Goal: Information Seeking & Learning: Compare options

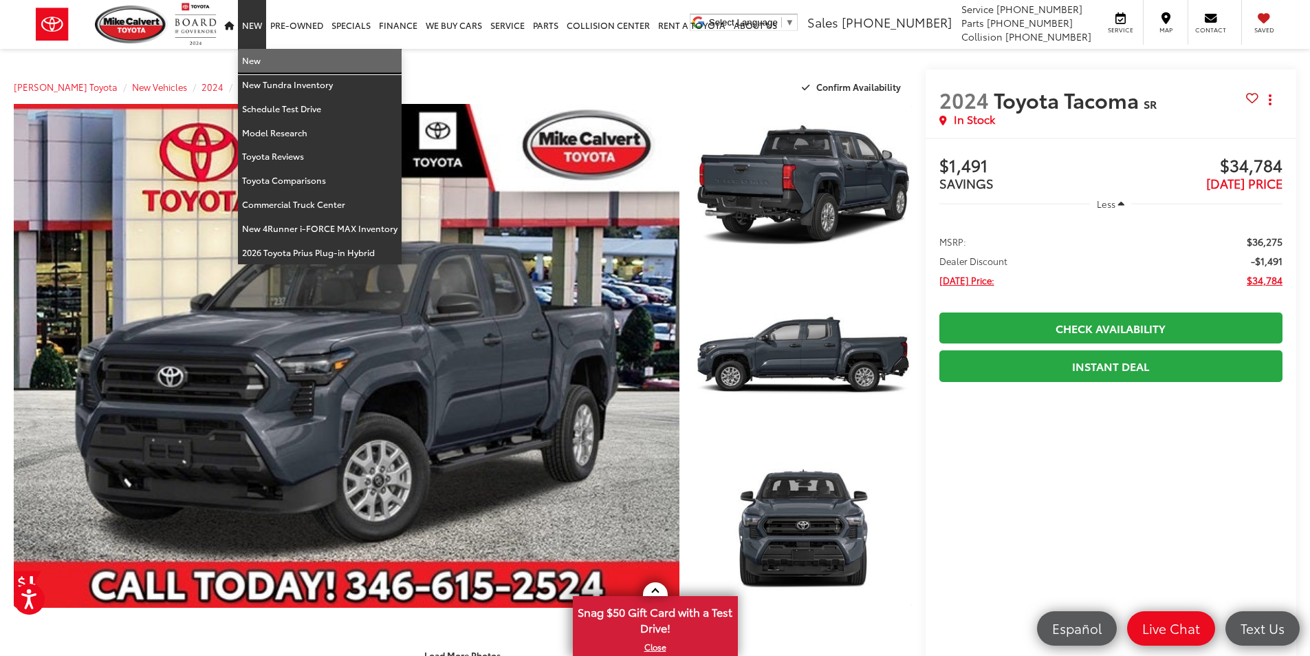
click at [254, 61] on link "New" at bounding box center [320, 61] width 164 height 24
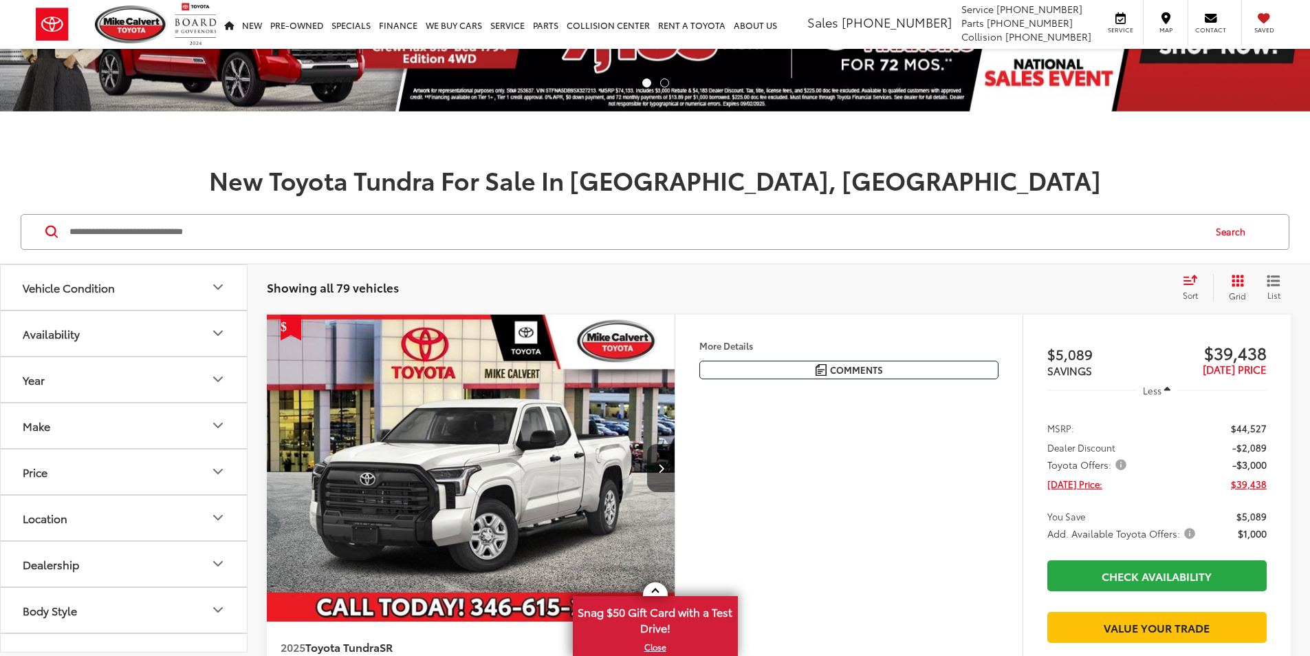
click at [100, 429] on button "Make" at bounding box center [125, 425] width 248 height 45
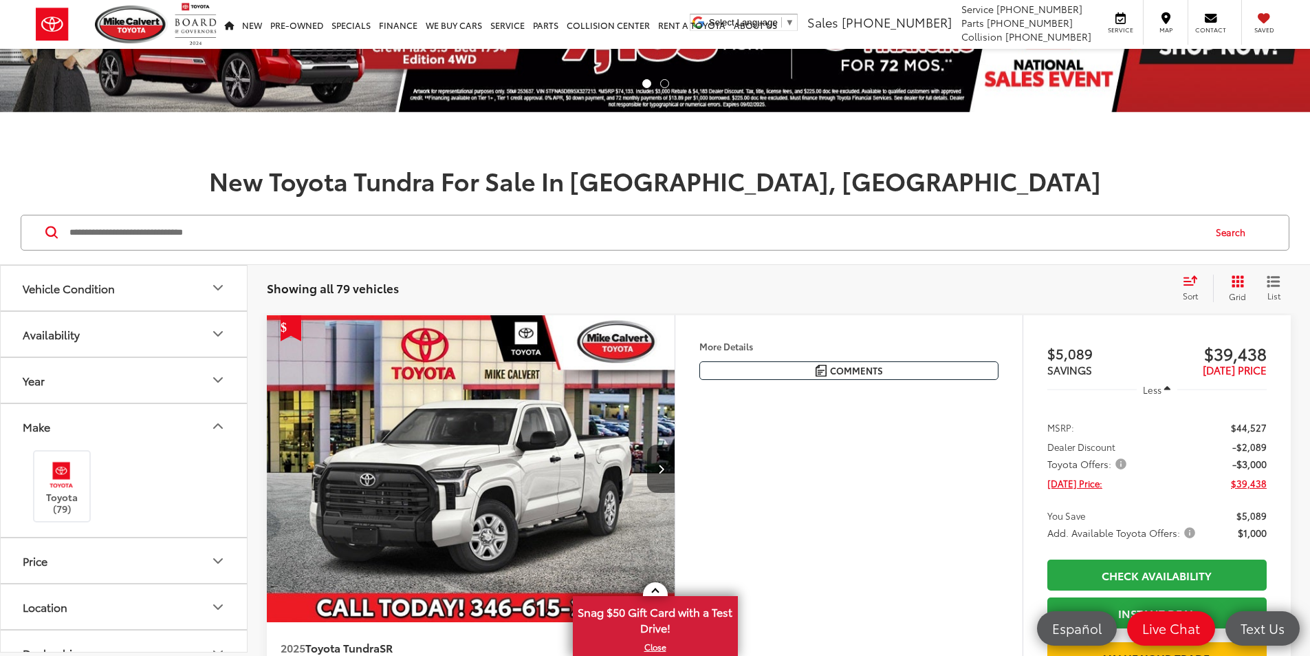
click at [100, 430] on button "Make" at bounding box center [125, 426] width 248 height 45
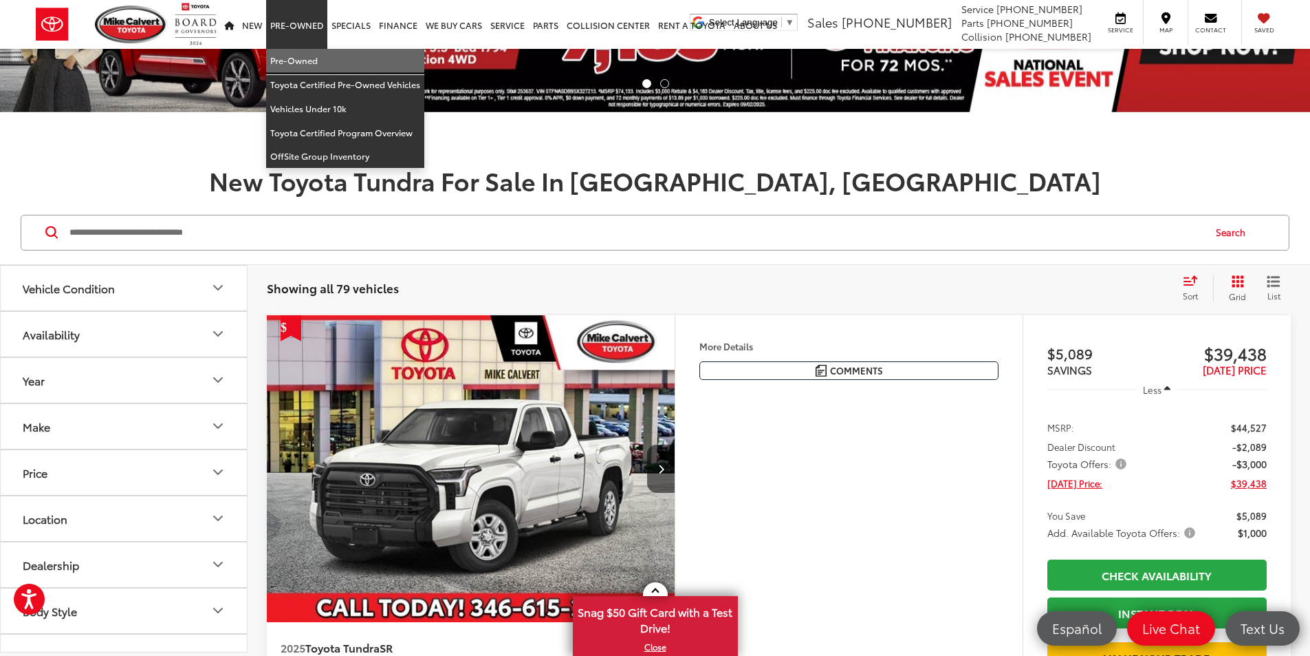
click at [299, 58] on link "Pre-Owned" at bounding box center [345, 61] width 158 height 24
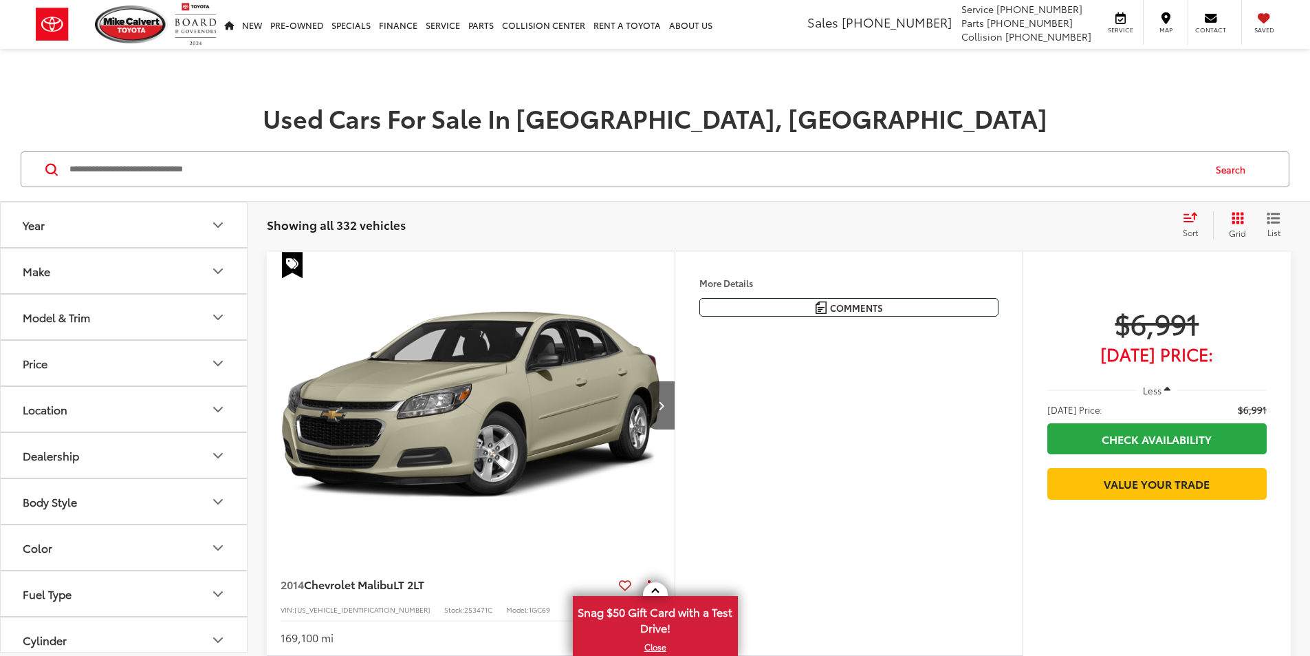
click at [129, 328] on button "Model & Trim" at bounding box center [125, 316] width 248 height 45
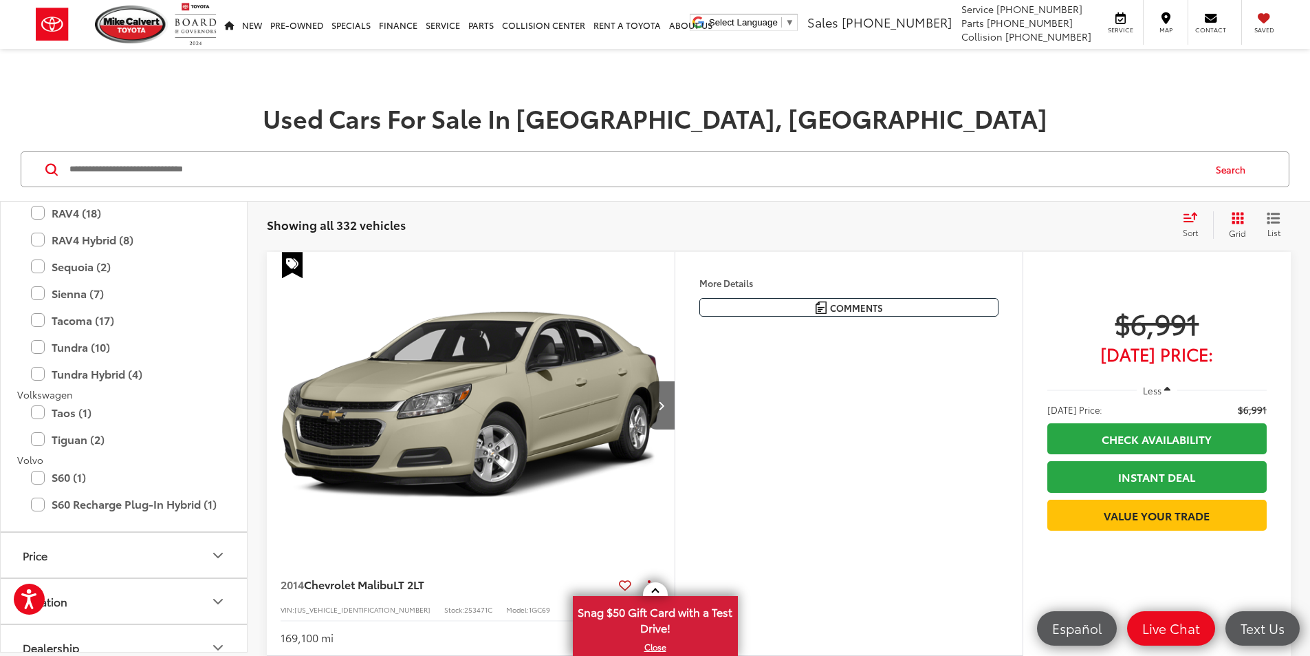
scroll to position [3164, 0]
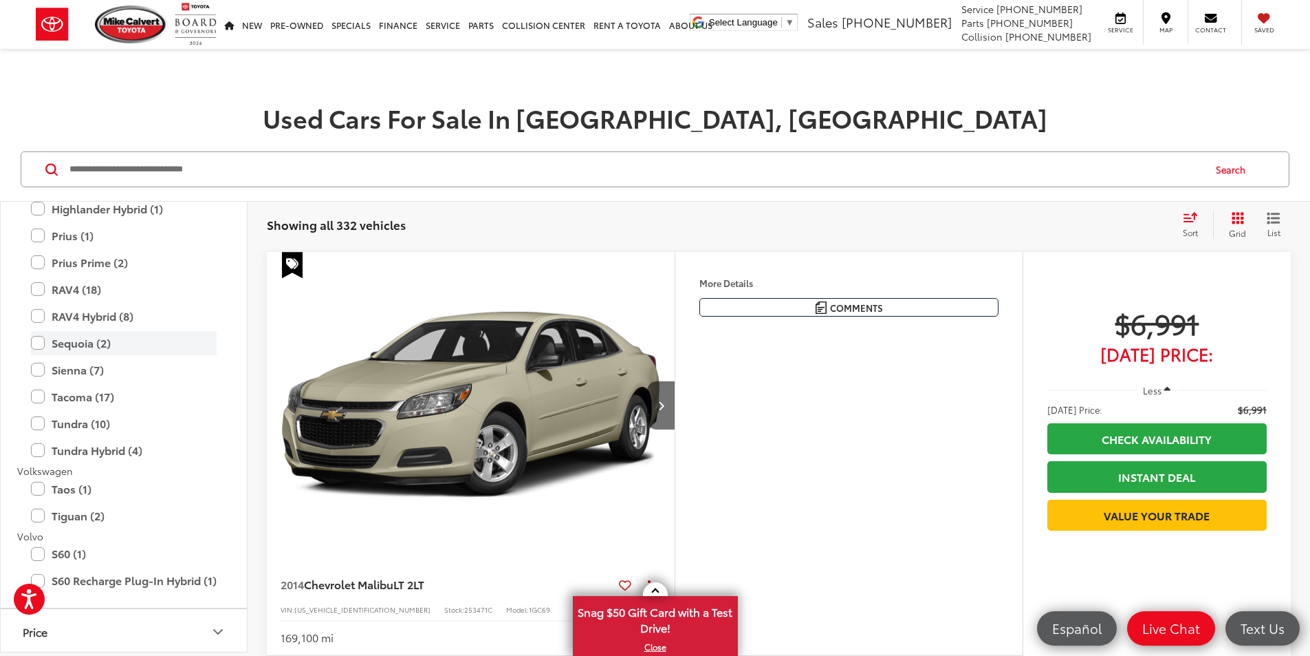
click at [164, 344] on label "Sequoia (2)" at bounding box center [124, 343] width 186 height 24
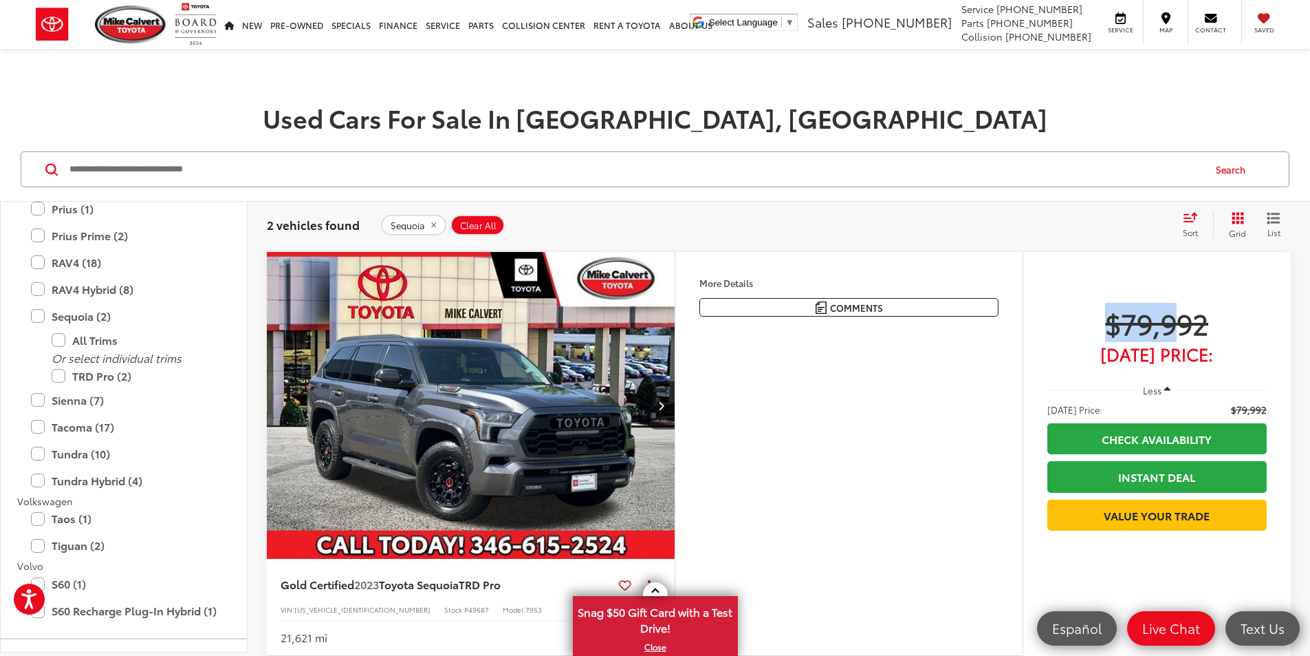
drag, startPoint x: 1040, startPoint y: 332, endPoint x: 1176, endPoint y: 318, distance: 136.2
click at [1176, 318] on div "Track Price $79,992 Today's Price: Less Today's Price: $79,992 Check Availabili…" at bounding box center [1157, 455] width 268 height 407
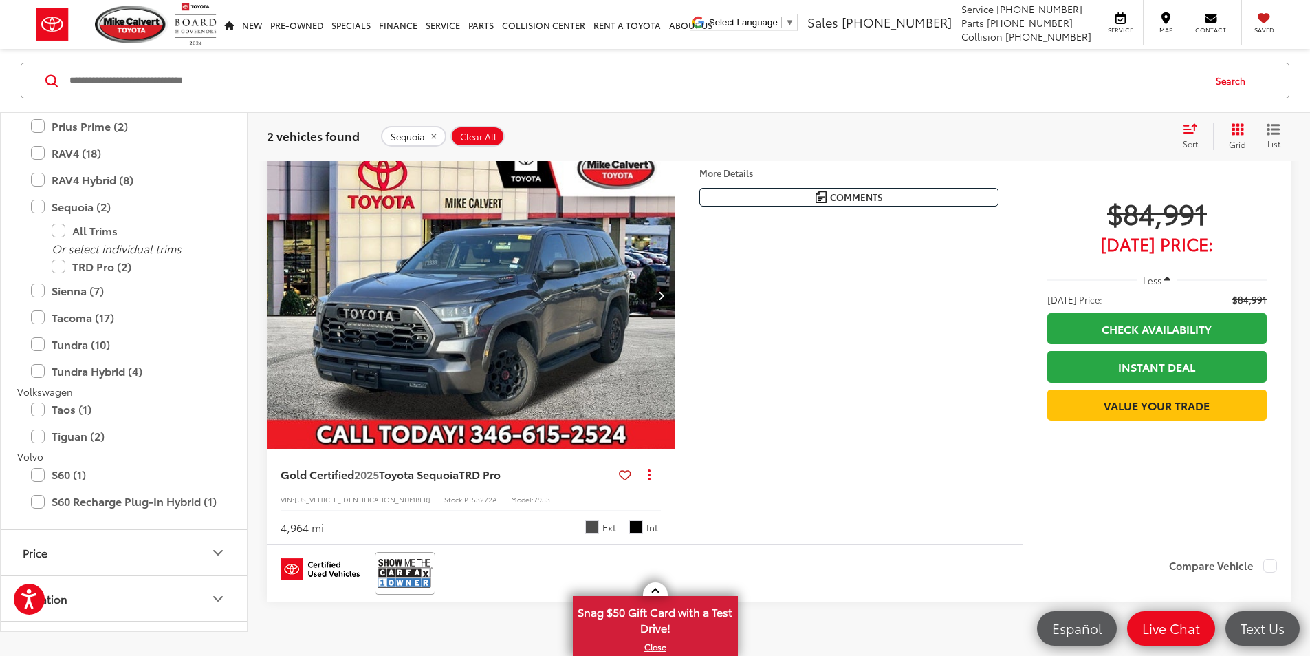
scroll to position [619, 0]
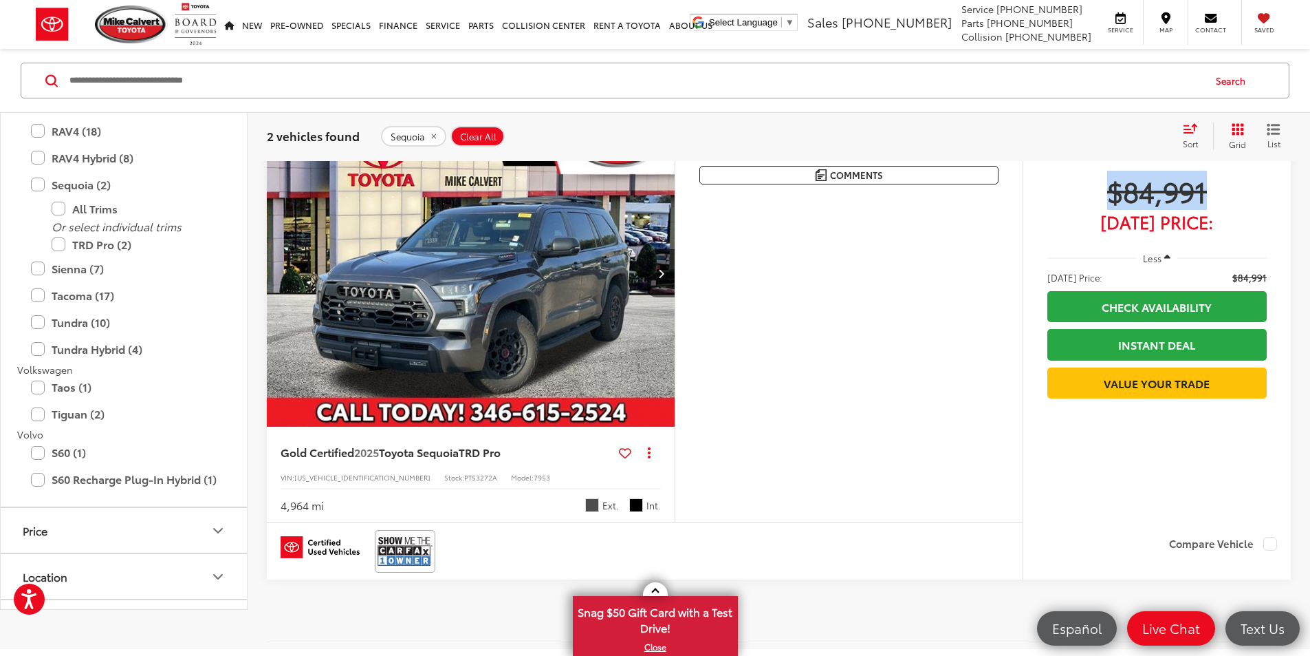
drag, startPoint x: 1085, startPoint y: 274, endPoint x: 1198, endPoint y: 269, distance: 112.2
click at [1198, 208] on span "$84,991" at bounding box center [1157, 190] width 219 height 34
click at [1202, 208] on span "$84,991" at bounding box center [1157, 190] width 219 height 34
drag, startPoint x: 1202, startPoint y: 270, endPoint x: 1094, endPoint y: 273, distance: 108.0
click at [1094, 208] on span "$84,991" at bounding box center [1157, 190] width 219 height 34
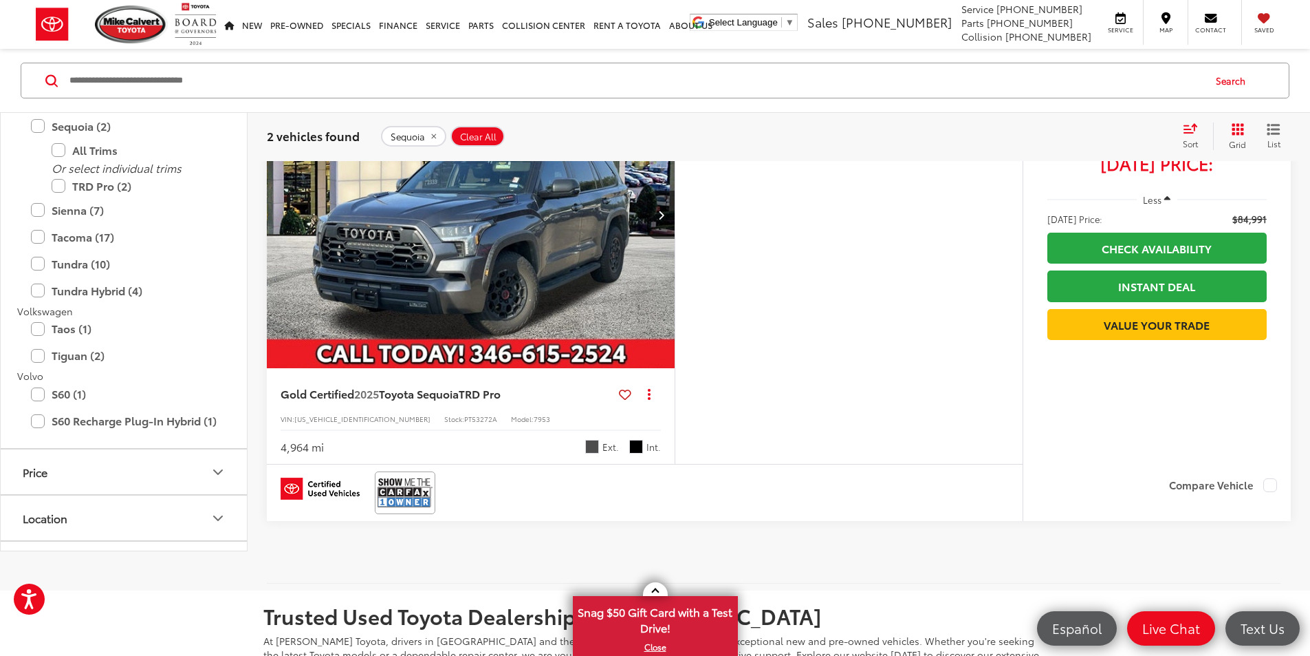
scroll to position [757, 0]
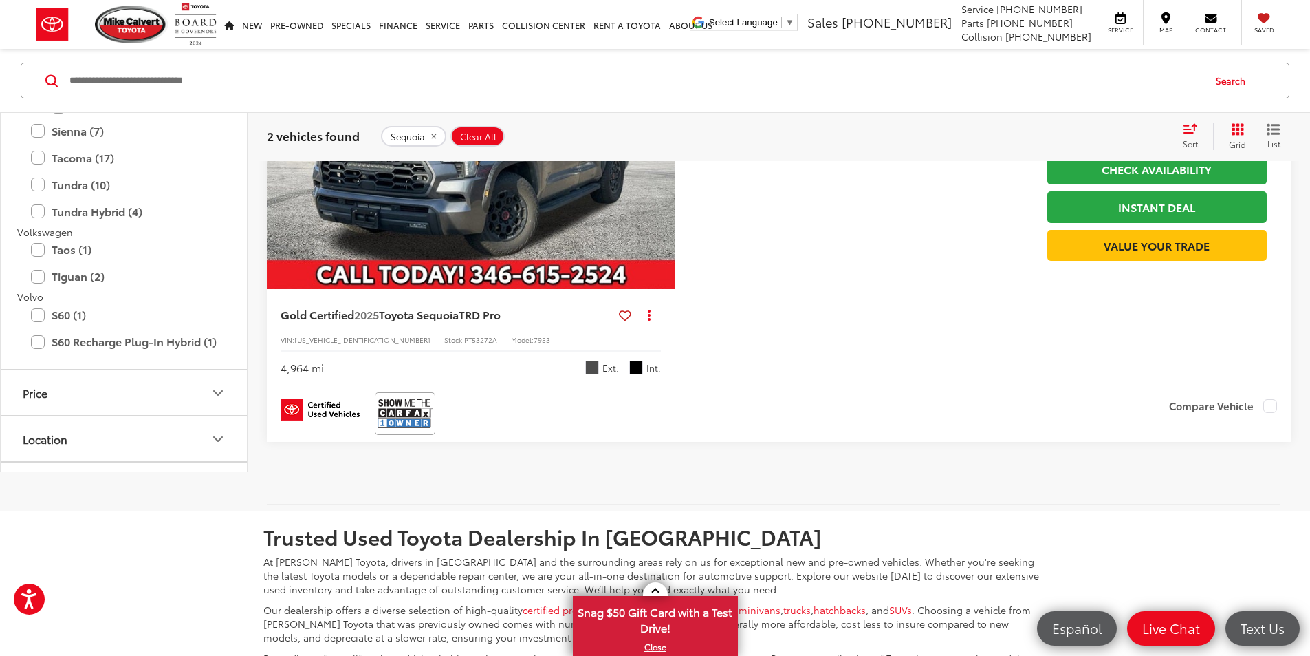
click at [665, 140] on icon "Next image" at bounding box center [661, 136] width 6 height 10
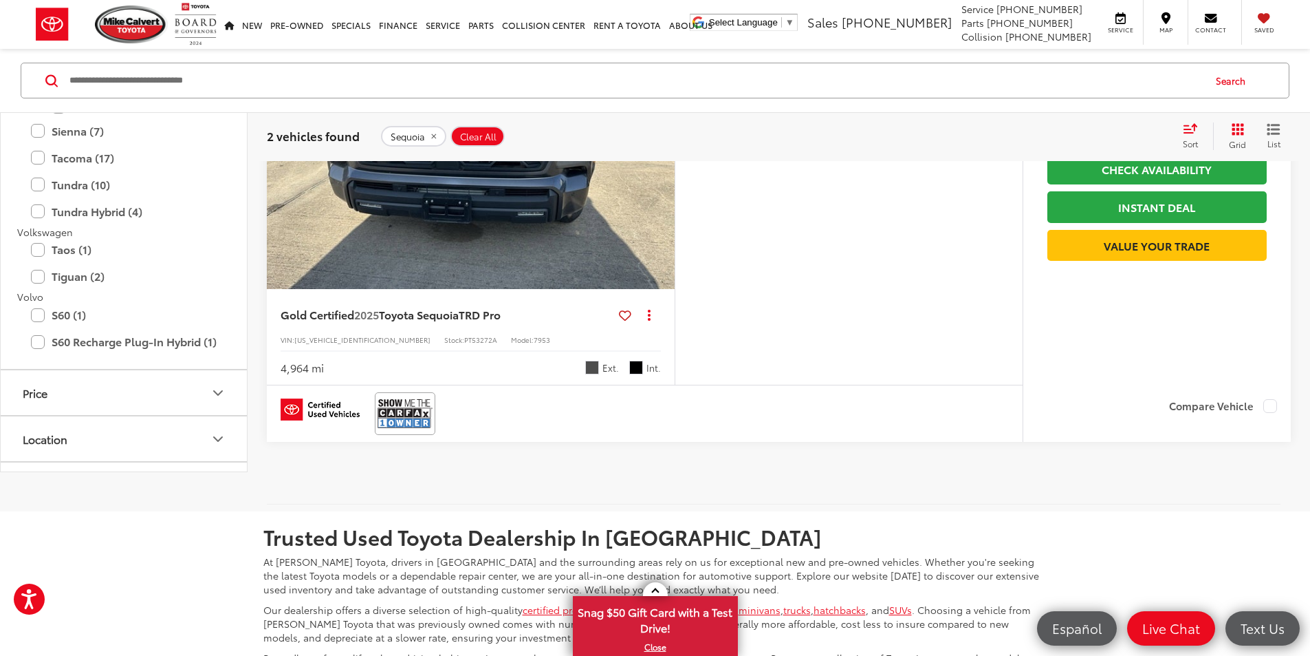
click at [665, 140] on icon "Next image" at bounding box center [661, 136] width 6 height 10
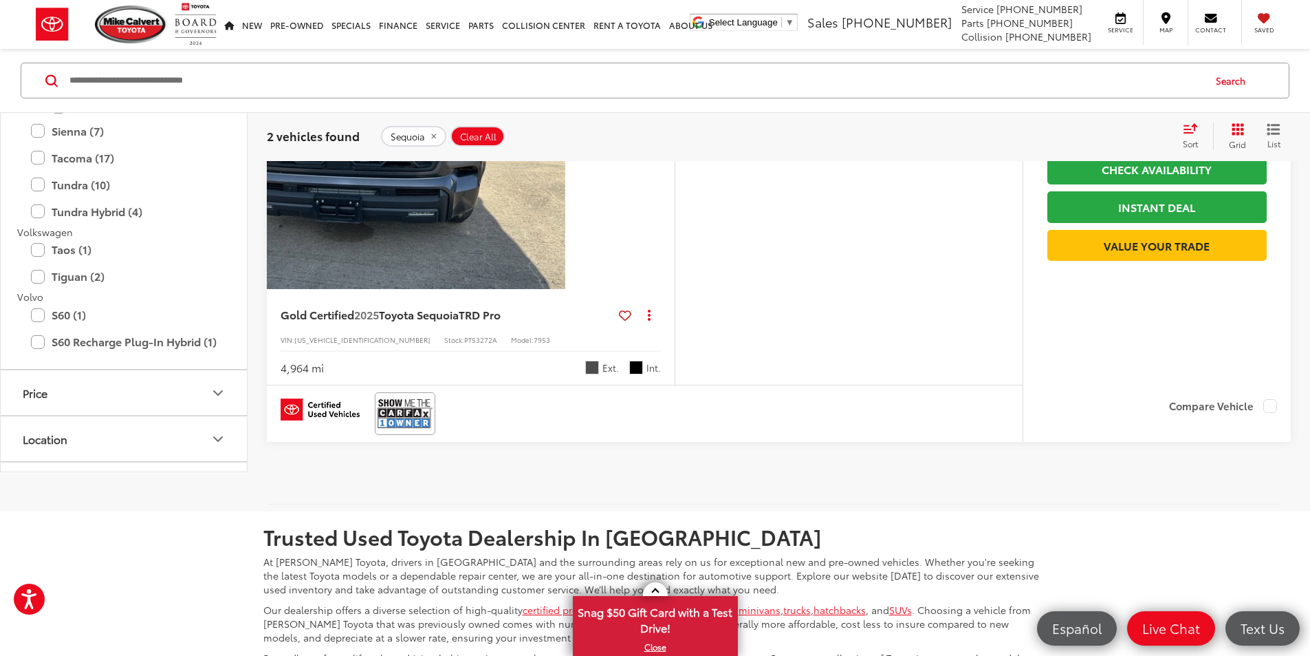
click at [665, 140] on icon "Next image" at bounding box center [661, 136] width 6 height 10
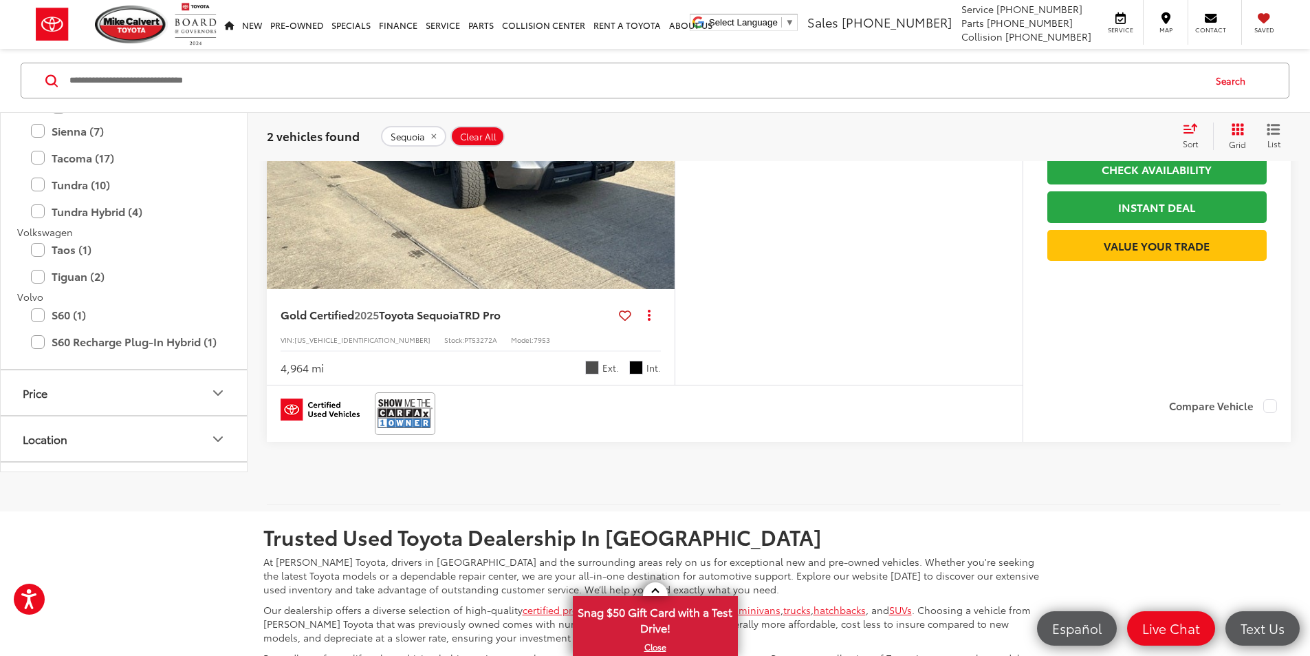
click at [665, 140] on icon "Next image" at bounding box center [661, 136] width 6 height 10
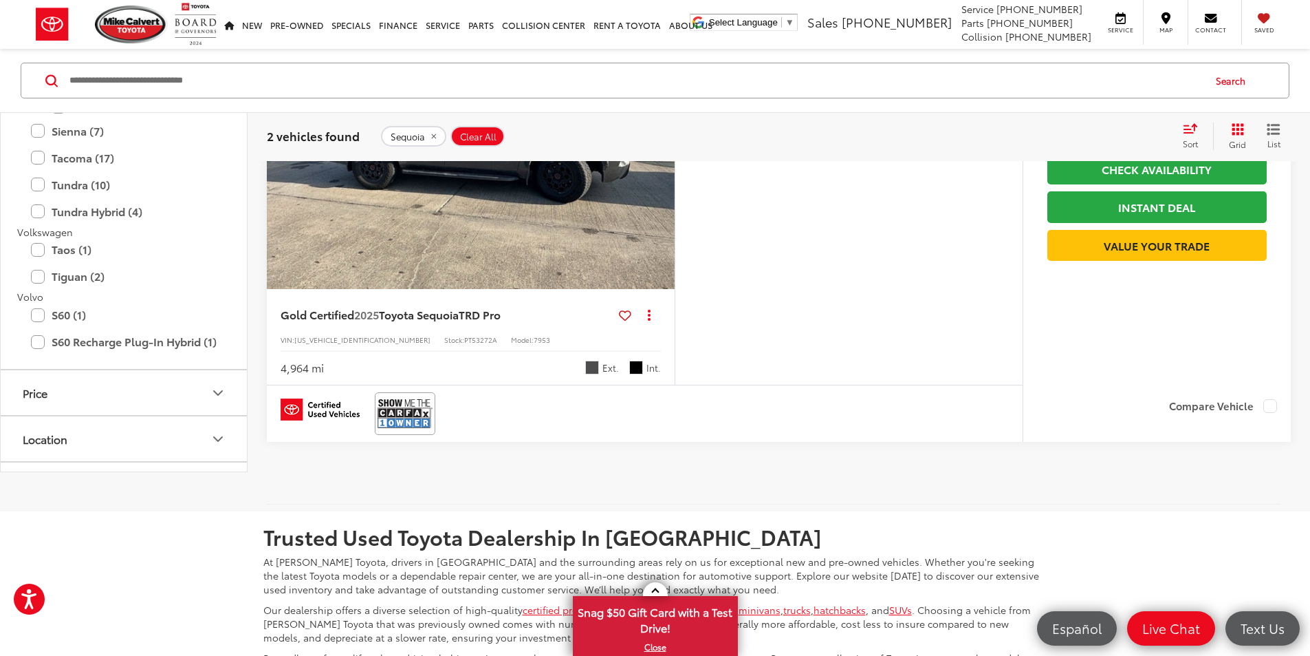
click at [665, 140] on icon "Next image" at bounding box center [661, 136] width 6 height 10
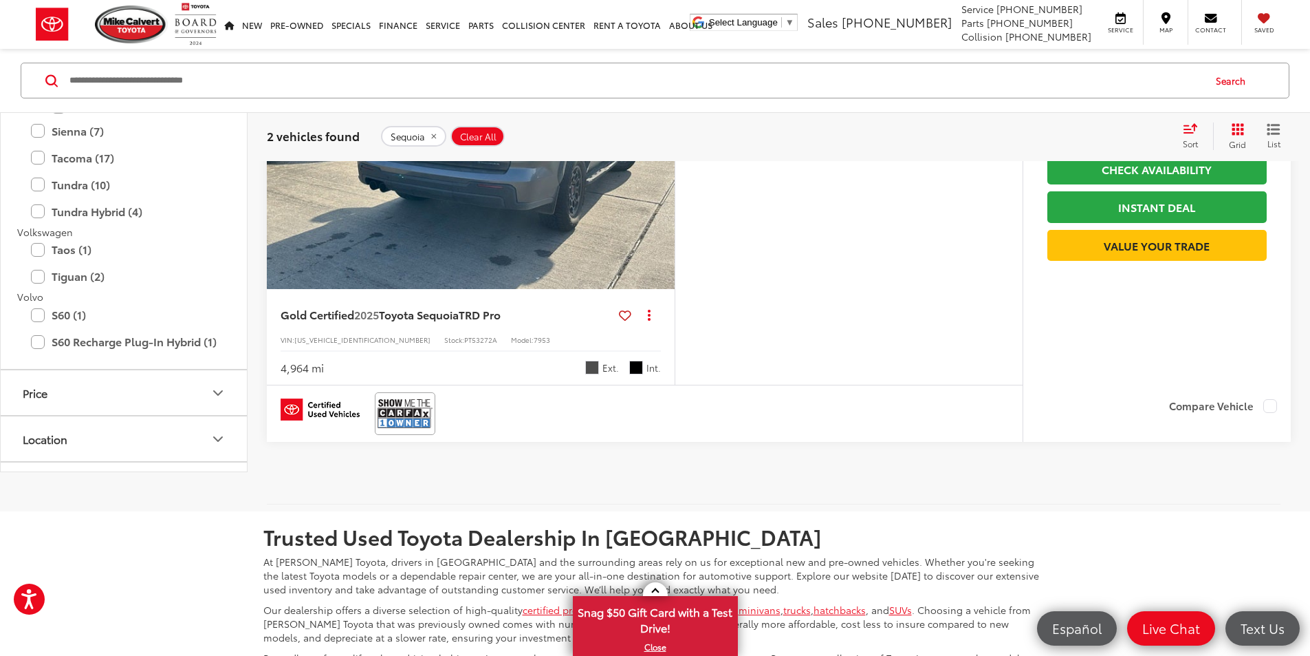
scroll to position [0, 2086]
